Goal: Information Seeking & Learning: Learn about a topic

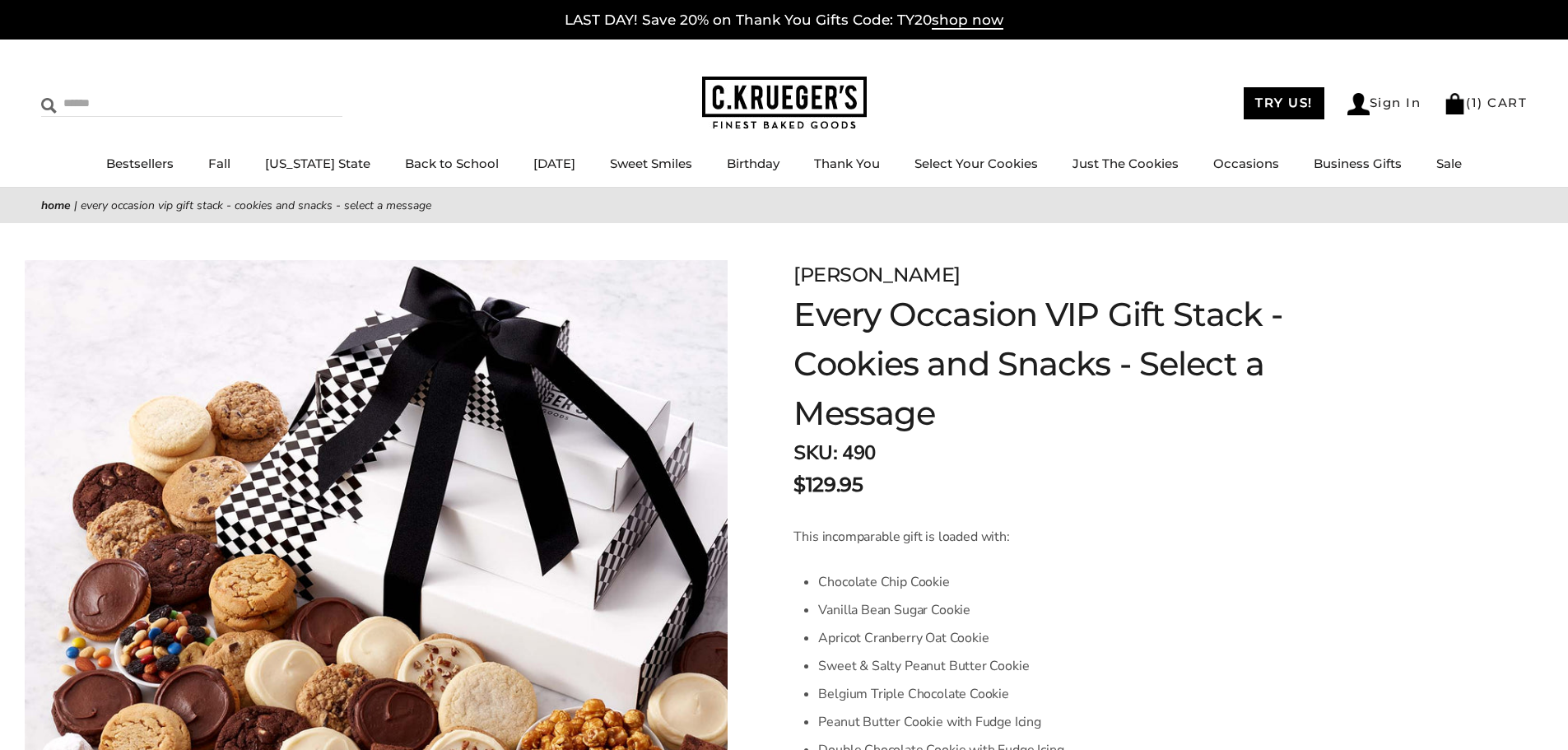
click at [141, 99] on input "Search" at bounding box center [138, 103] width 196 height 26
type input "*****"
click at [298, 91] on input "******" at bounding box center [320, 101] width 44 height 22
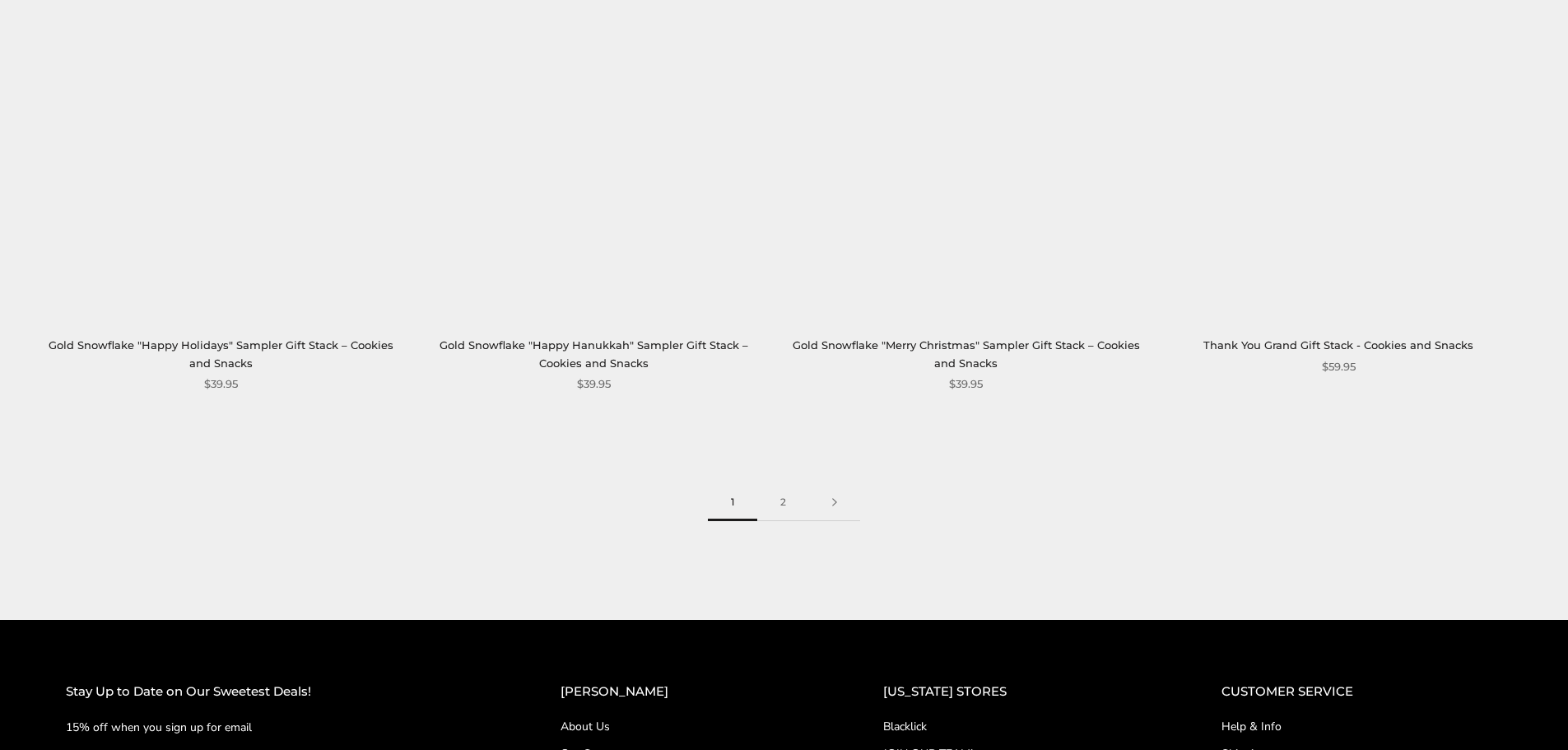
scroll to position [3951, 0]
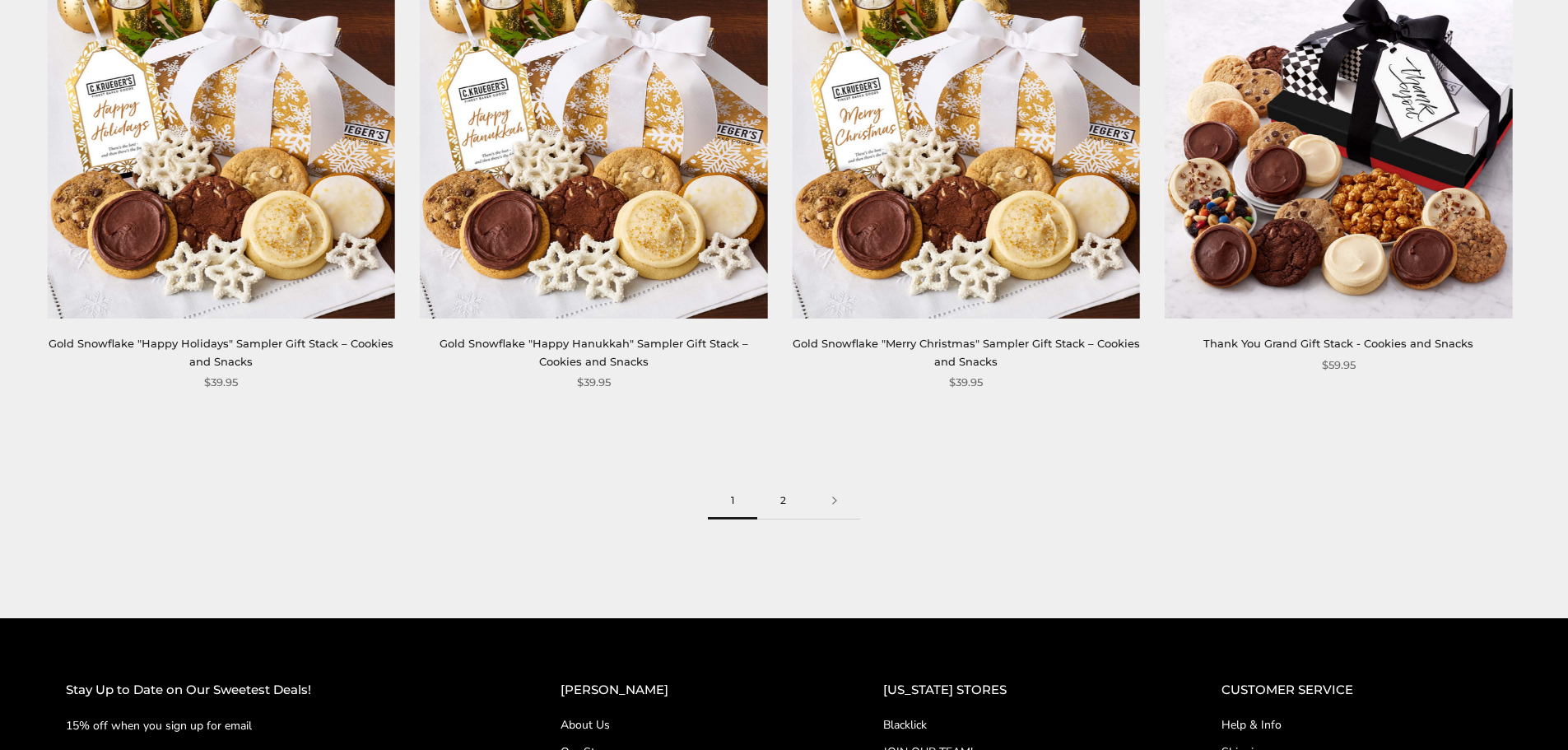
click at [782, 493] on link "2" at bounding box center [783, 501] width 51 height 37
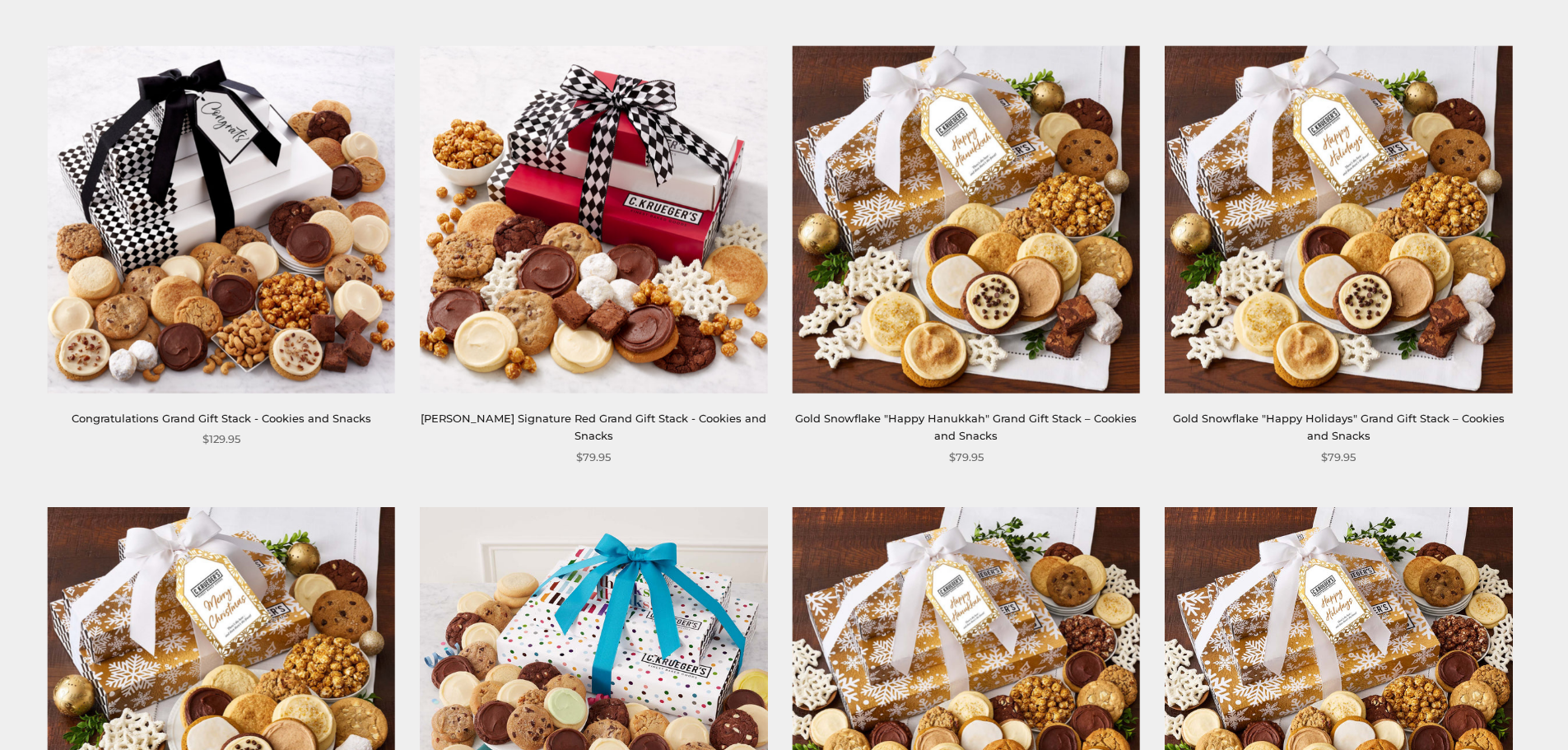
scroll to position [329, 0]
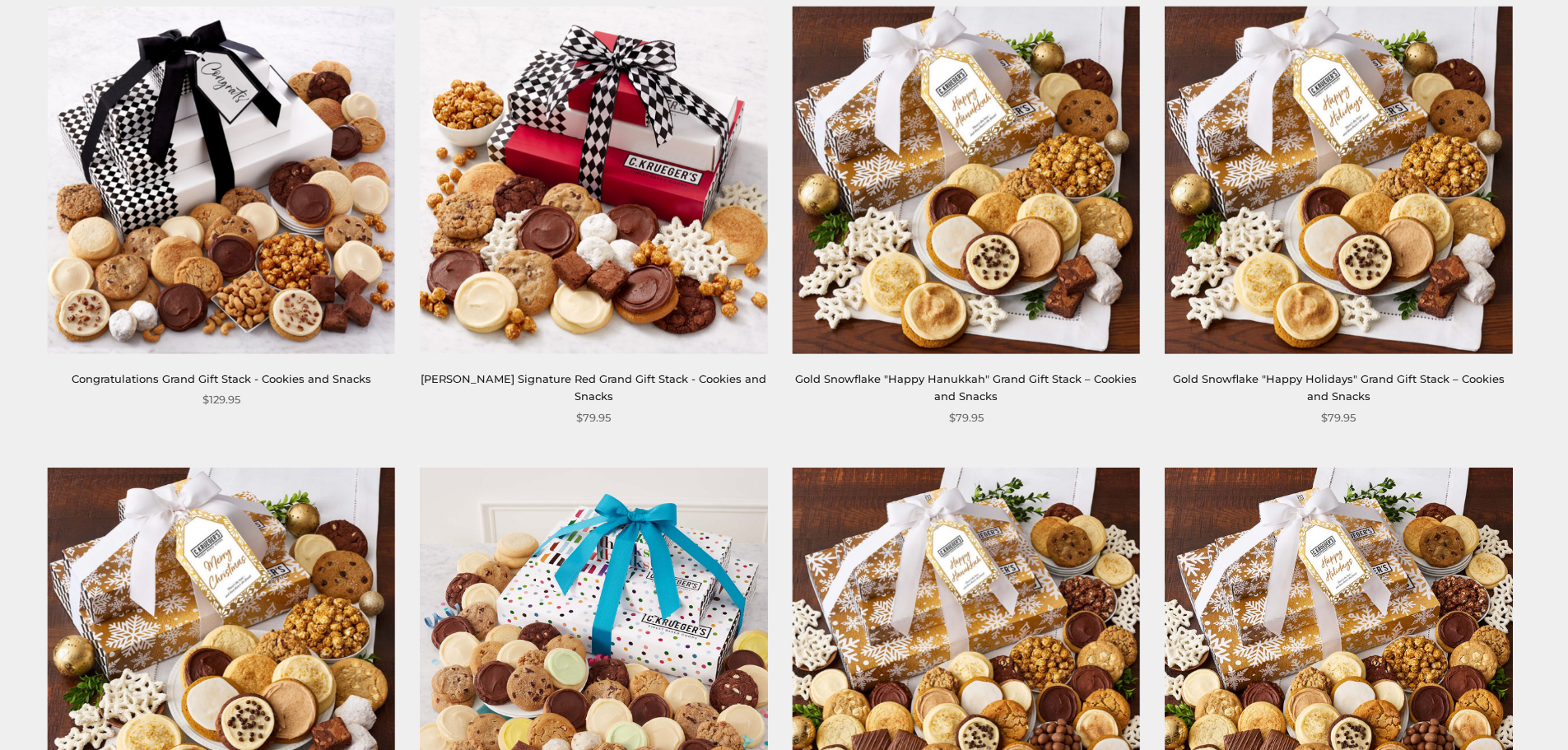
click at [576, 374] on link "[PERSON_NAME] Signature Red Grand Gift Stack - Cookies and Snacks" at bounding box center [594, 387] width 346 height 30
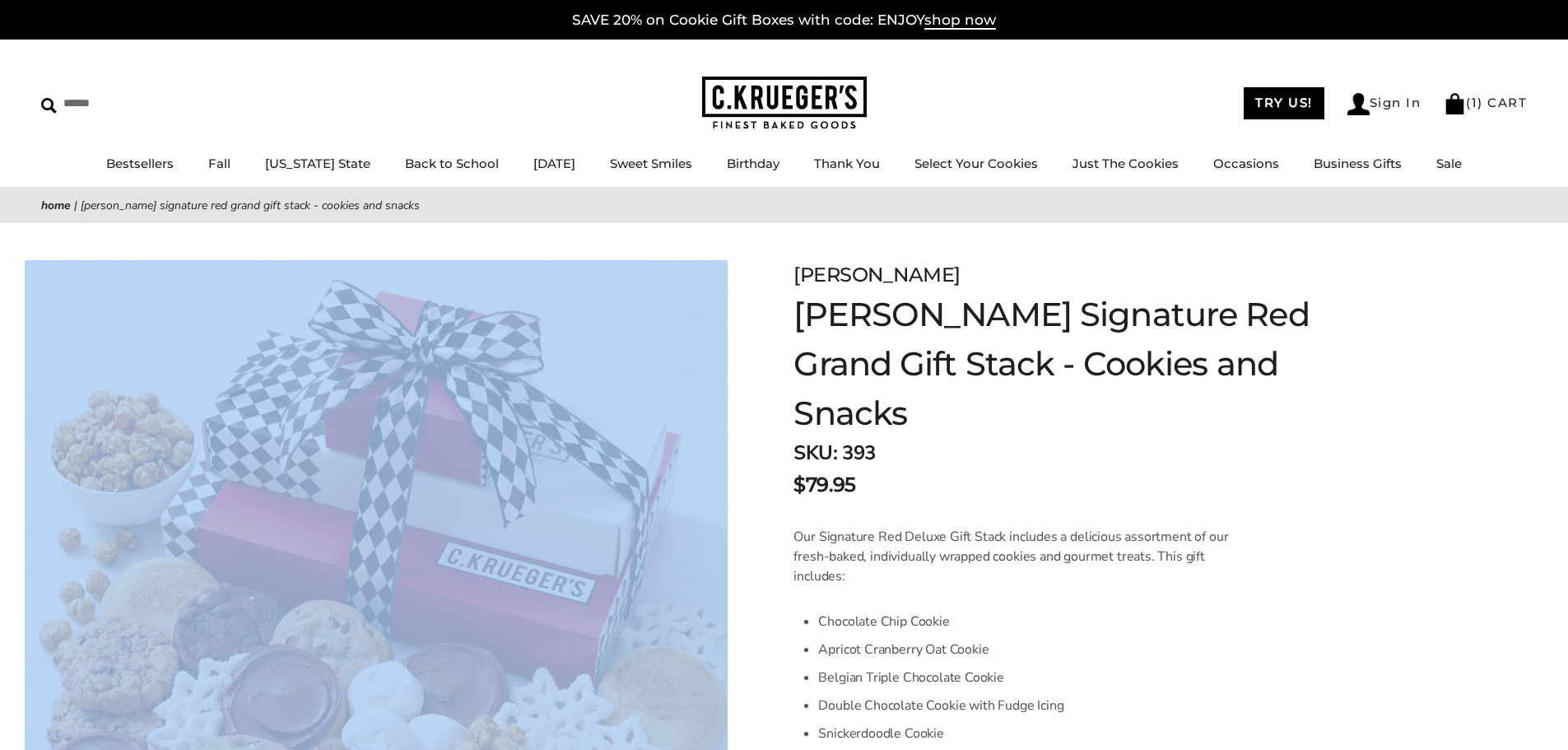
drag, startPoint x: 20, startPoint y: 258, endPoint x: 421, endPoint y: 418, distance: 431.7
click at [552, 562] on div "Facebook Pinterest Twitter" at bounding box center [376, 575] width 752 height 705
click at [303, 309] on img at bounding box center [376, 594] width 703 height 667
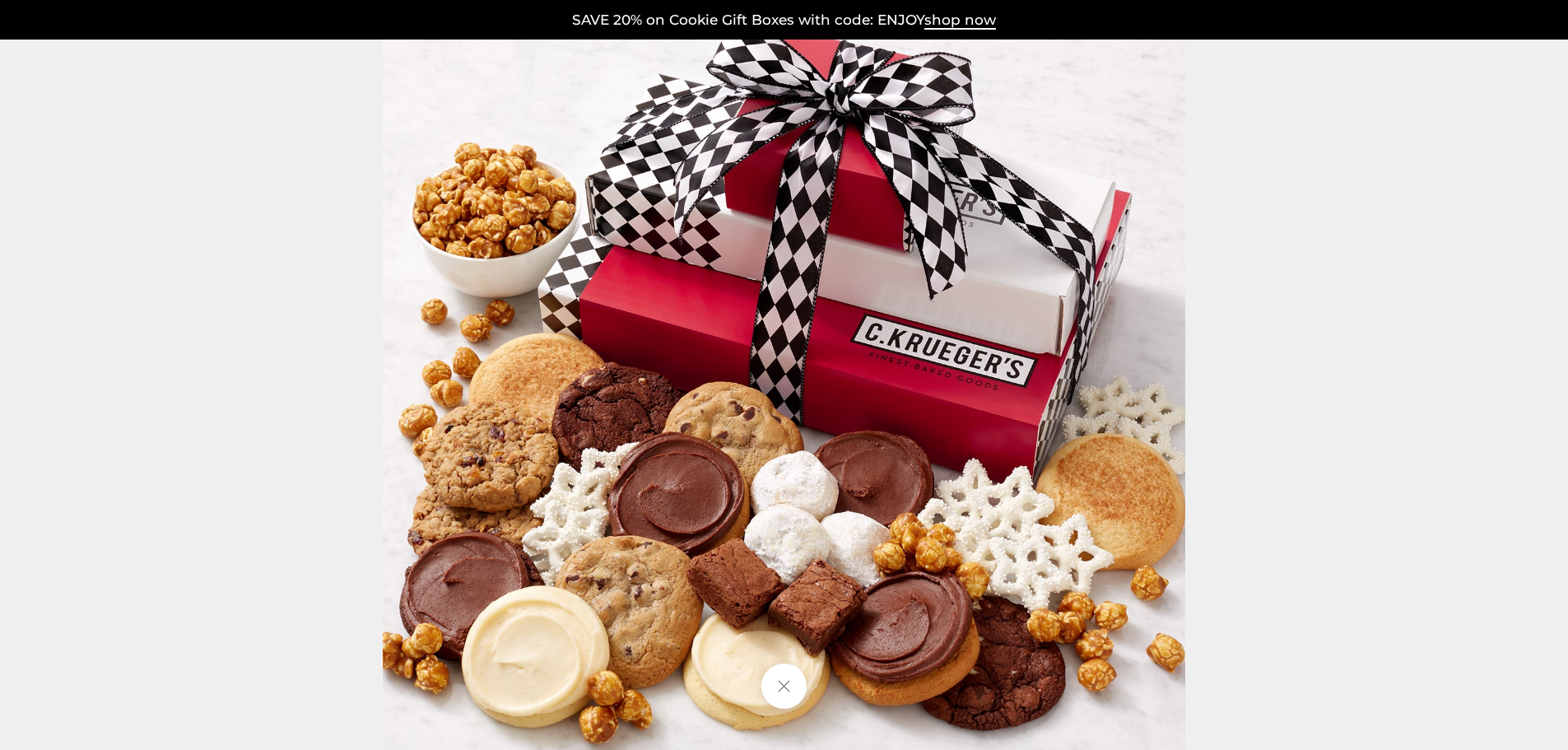
drag, startPoint x: 298, startPoint y: 306, endPoint x: 818, endPoint y: 223, distance: 526.6
click at [818, 223] on img at bounding box center [784, 375] width 802 height 802
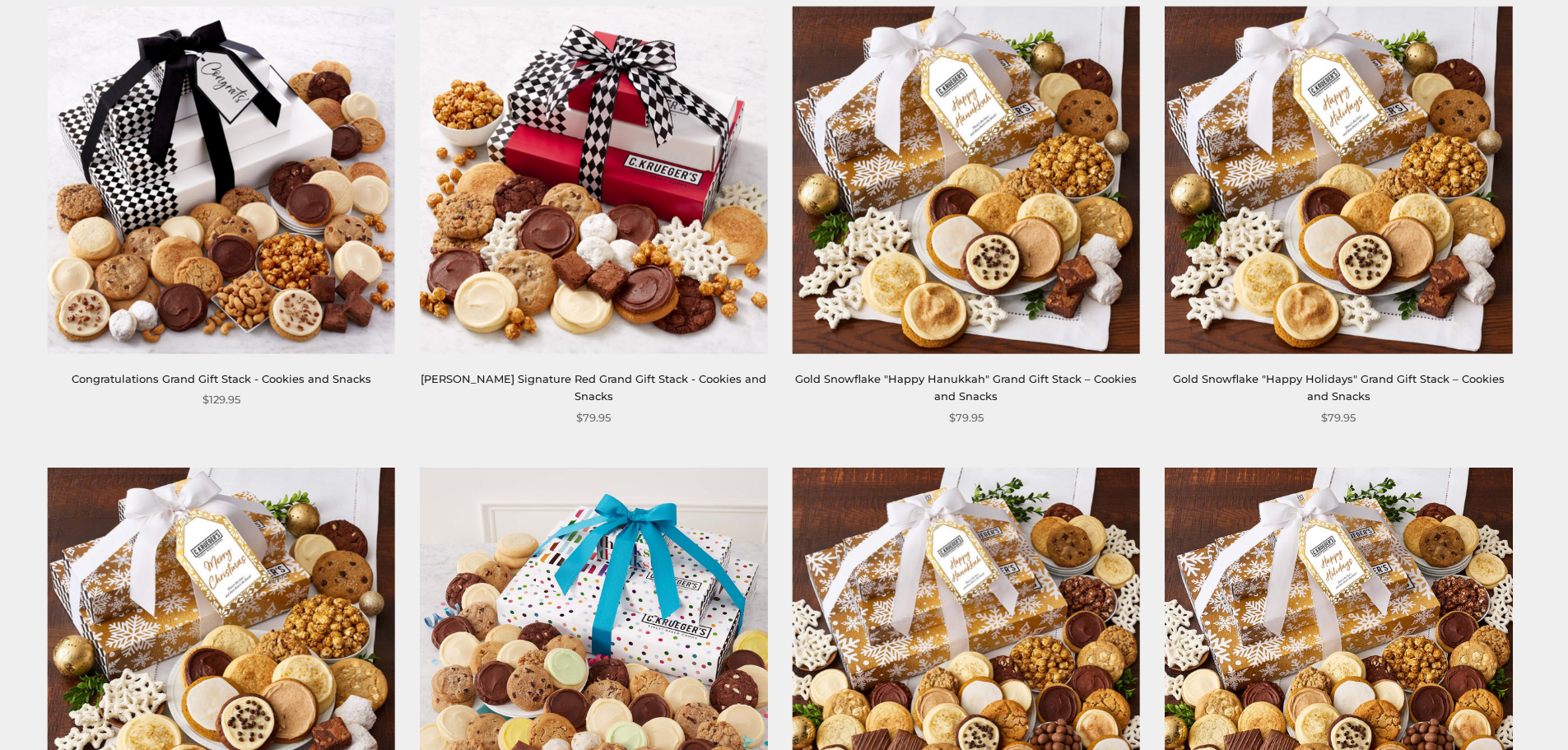
click at [530, 381] on link "[PERSON_NAME] Signature Red Grand Gift Stack - Cookies and Snacks" at bounding box center [594, 387] width 346 height 30
